Goal: Information Seeking & Learning: Learn about a topic

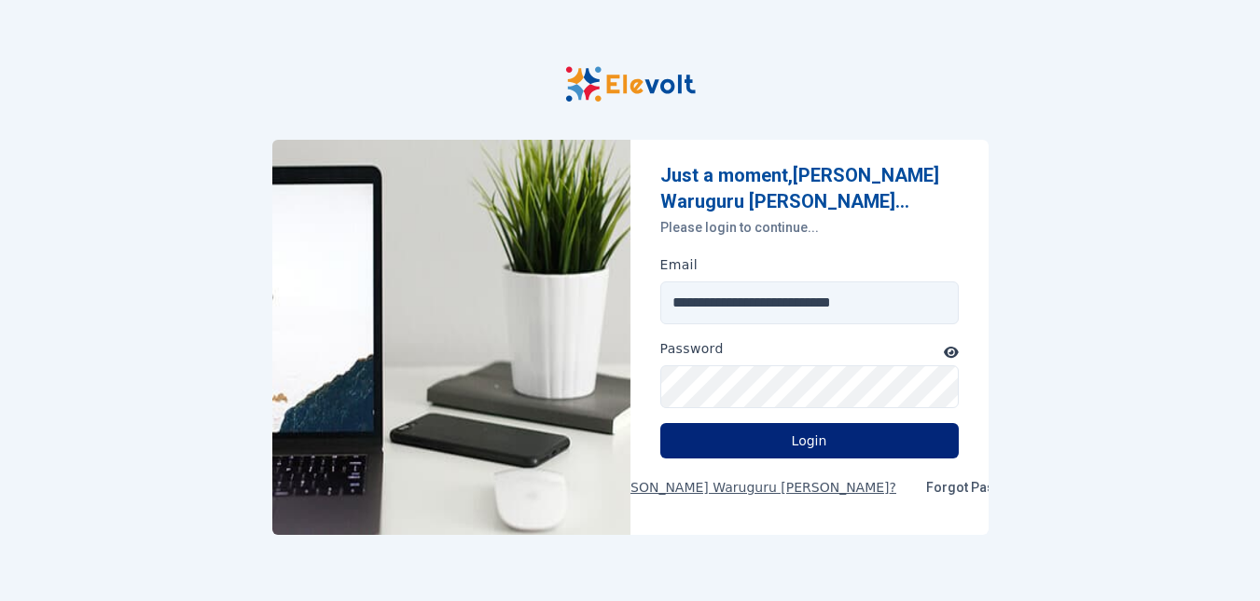
click at [774, 450] on button "Login" at bounding box center [809, 440] width 298 height 35
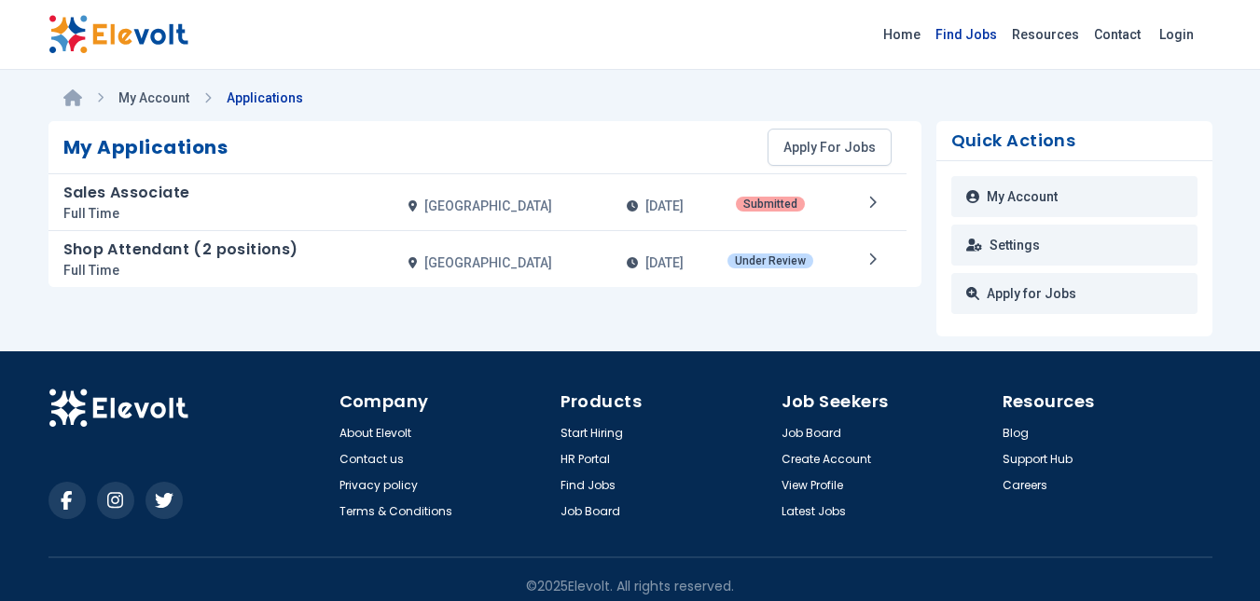
click at [956, 48] on link "Find Jobs" at bounding box center [966, 35] width 76 height 30
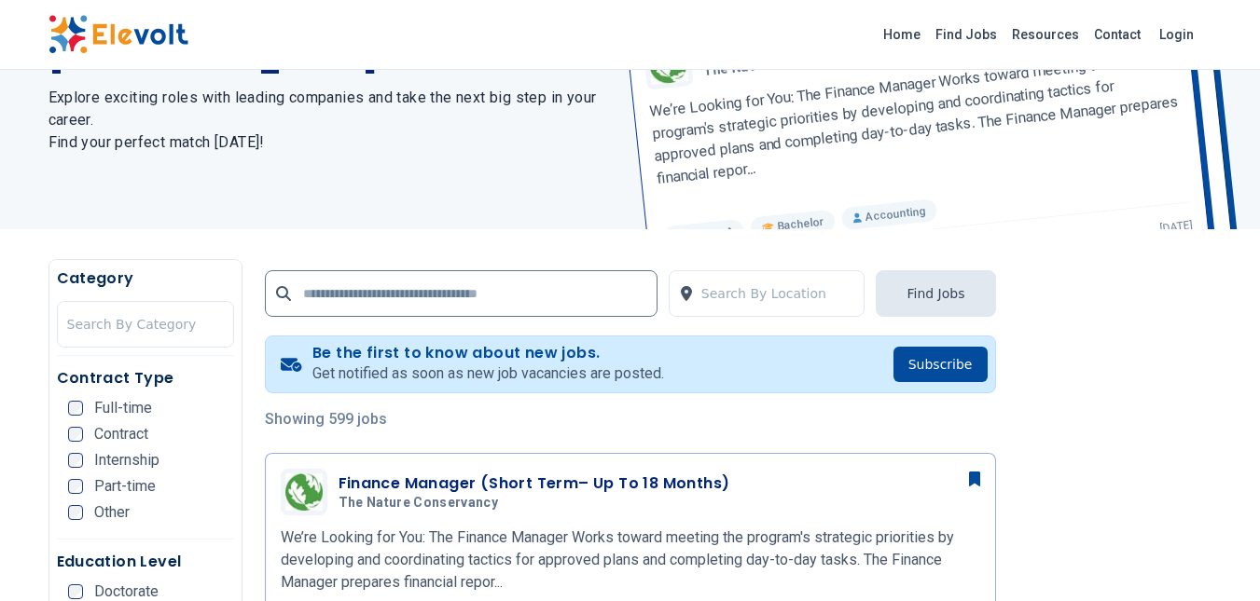
scroll to position [169, 0]
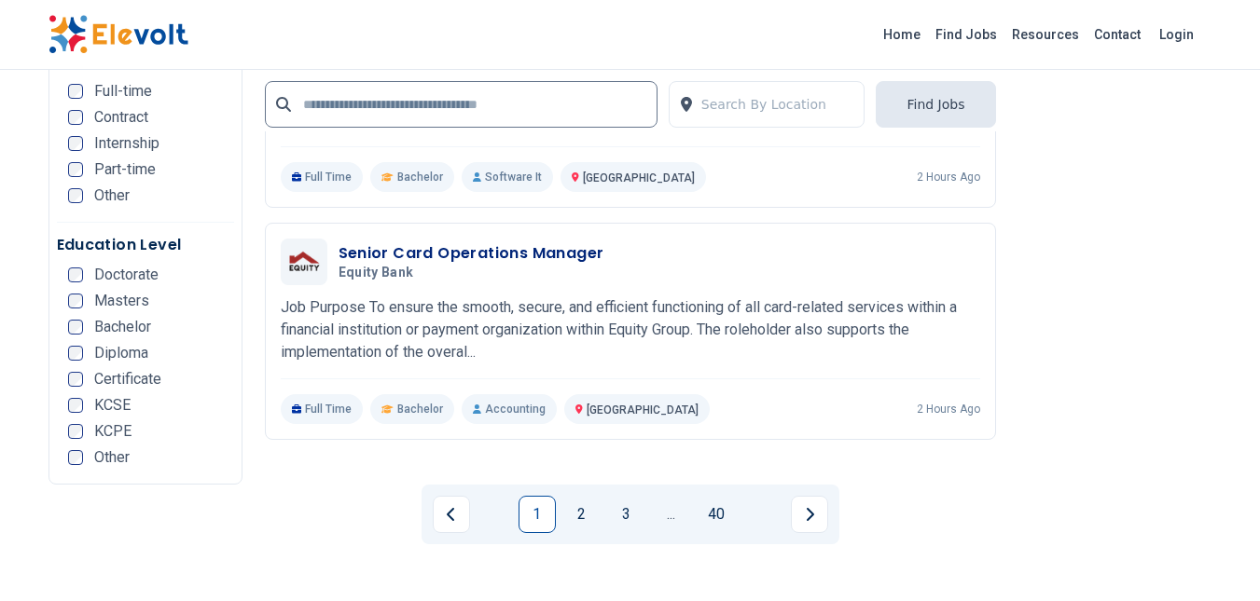
scroll to position [3839, 0]
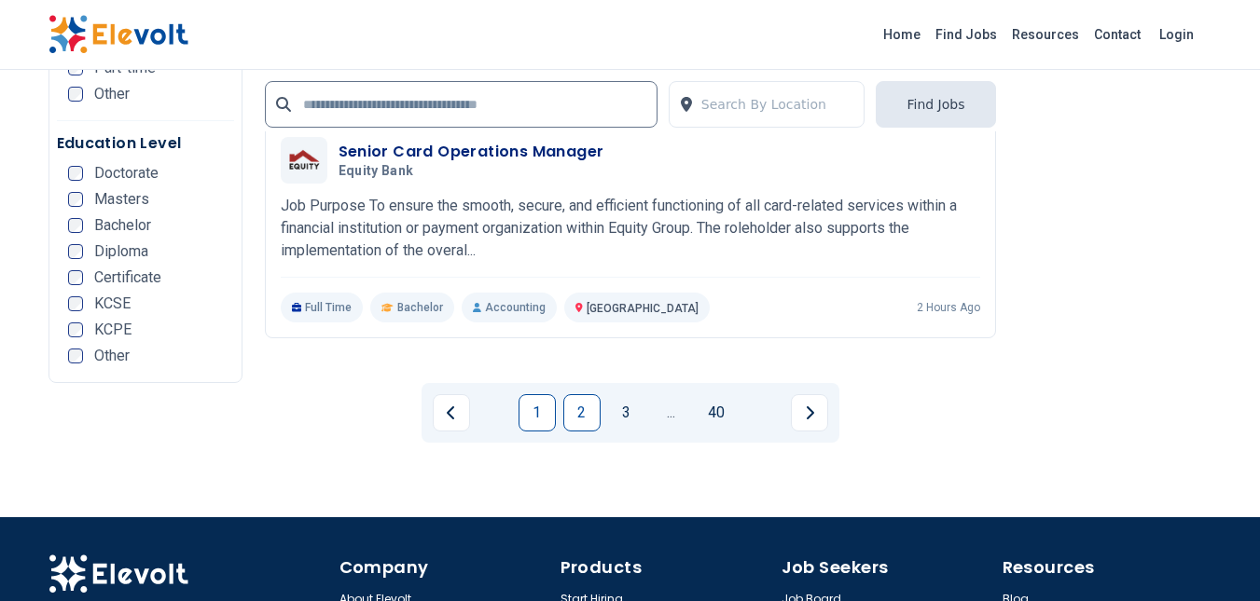
click at [580, 394] on link "2" at bounding box center [581, 412] width 37 height 37
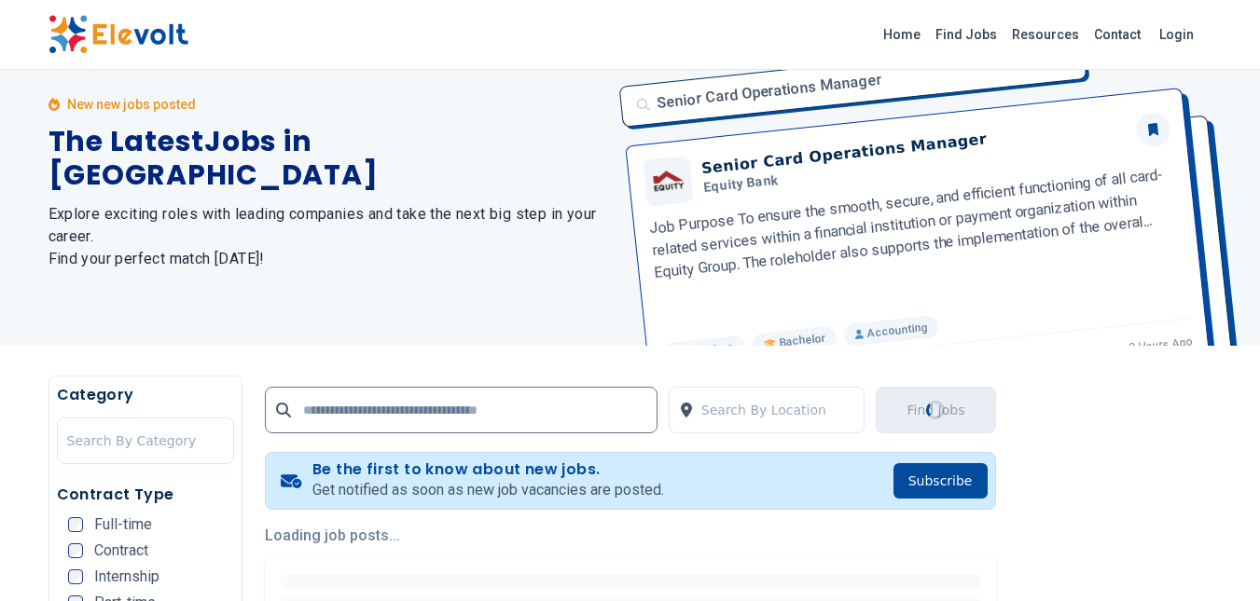
scroll to position [0, 0]
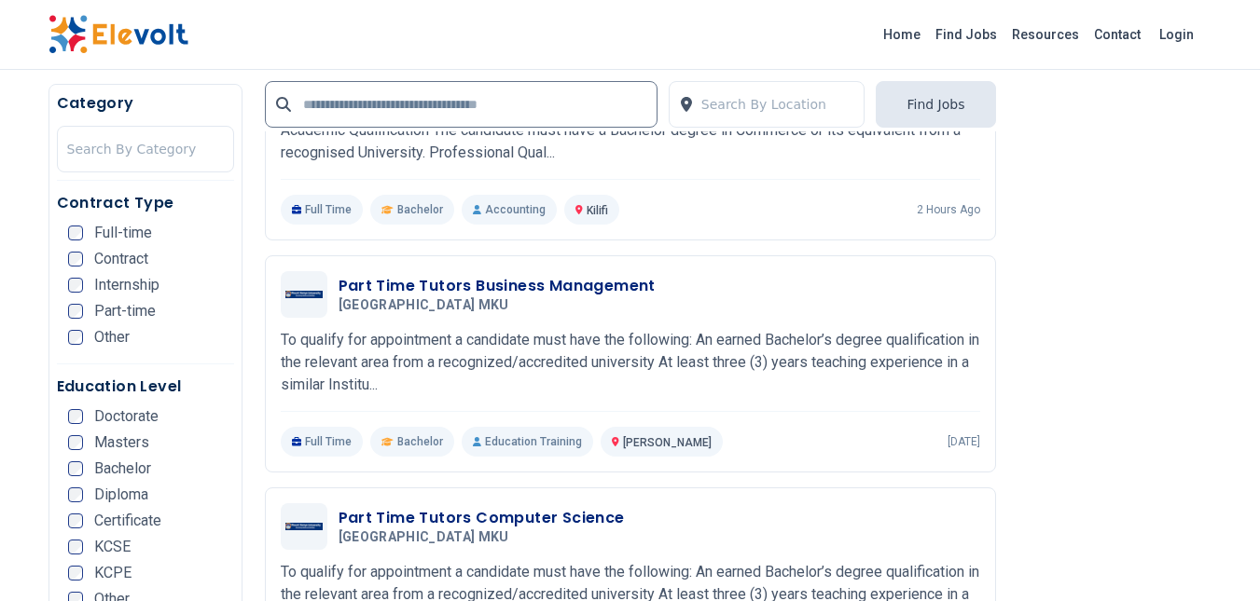
scroll to position [850, 0]
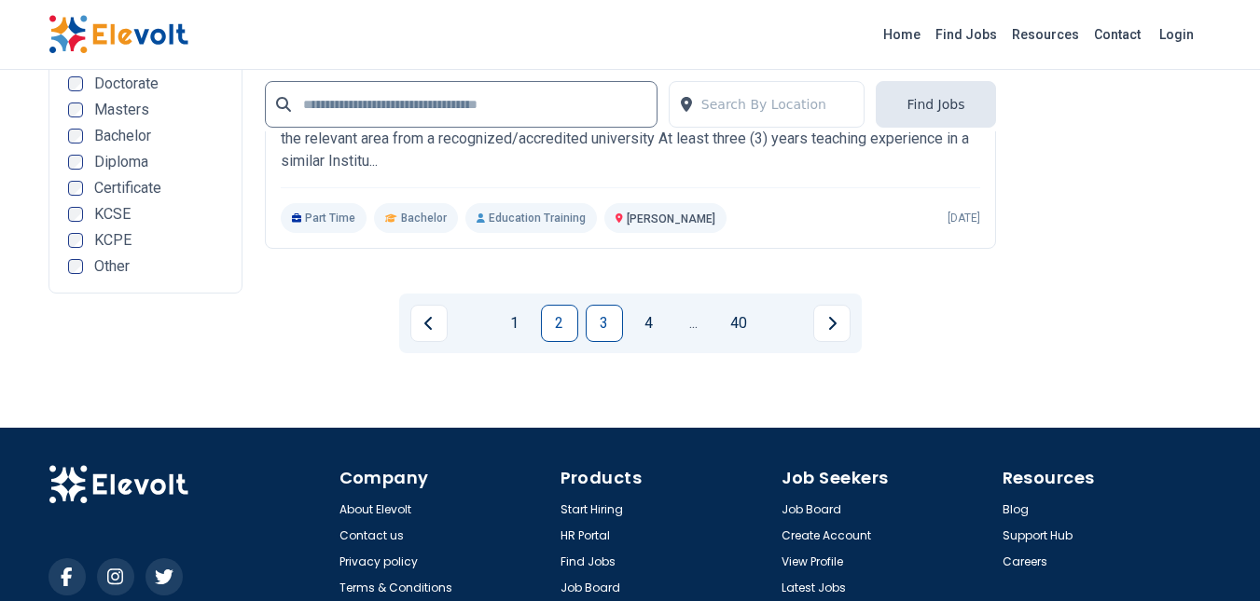
click at [601, 305] on link "3" at bounding box center [604, 323] width 37 height 37
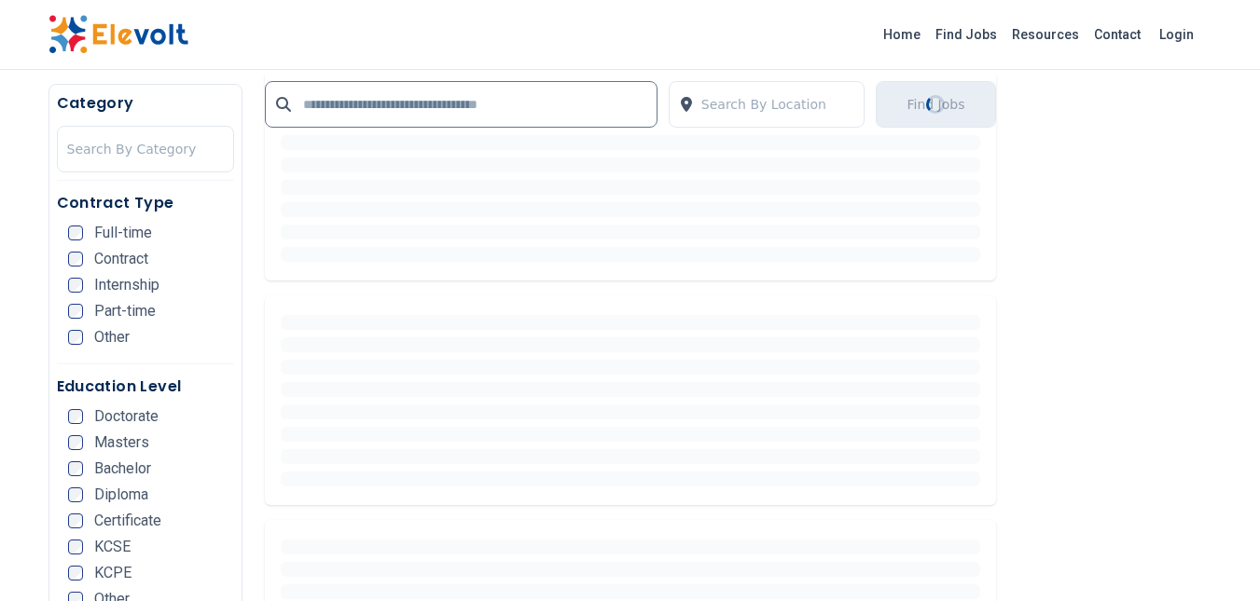
scroll to position [535, 0]
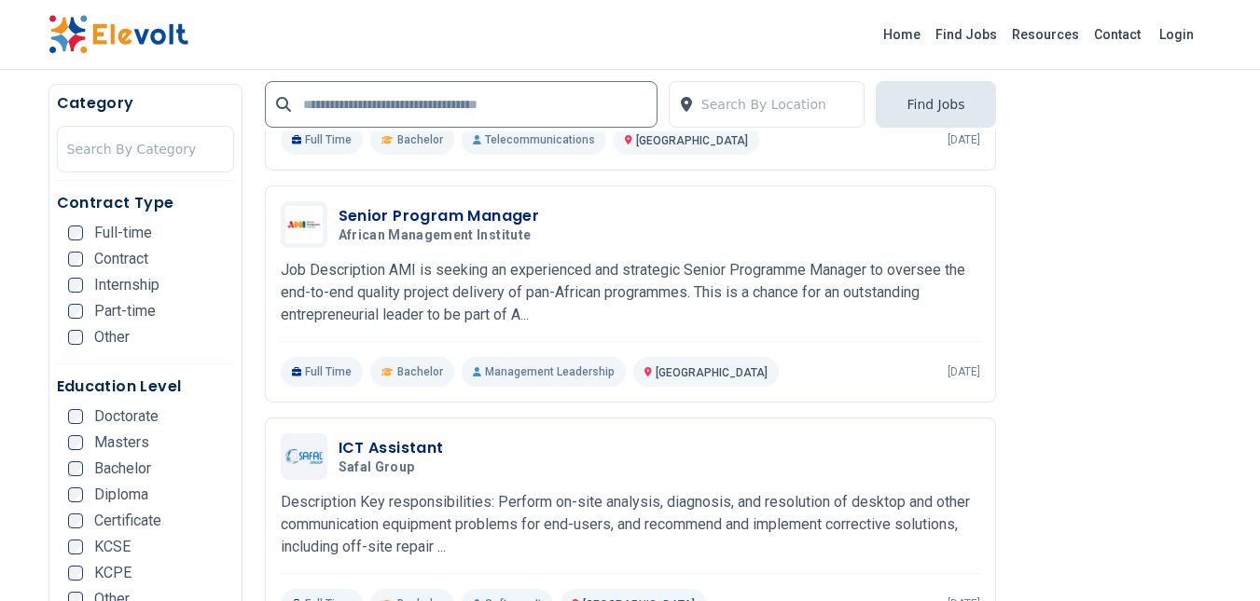
scroll to position [1862, 0]
